Goal: Task Accomplishment & Management: Manage account settings

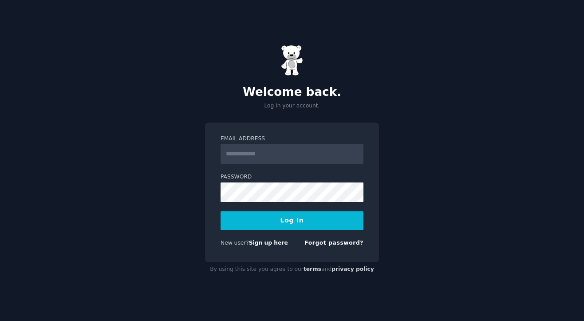
click at [275, 155] on input "Email Address" at bounding box center [291, 154] width 143 height 20
type input "**********"
click at [220, 211] on button "Log In" at bounding box center [291, 220] width 143 height 19
